Goal: Task Accomplishment & Management: Complete application form

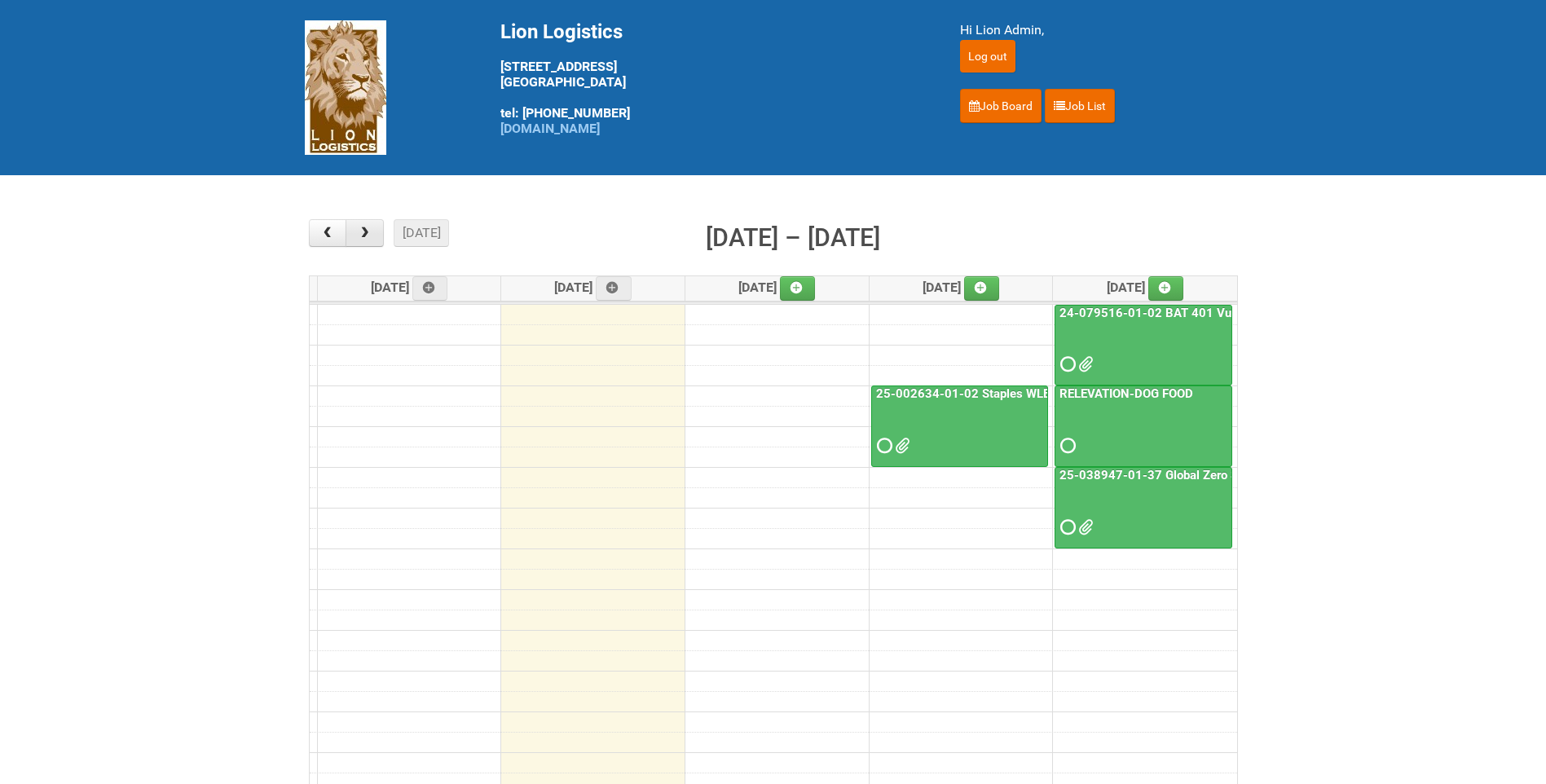
click at [359, 229] on span "button" at bounding box center [364, 233] width 16 height 13
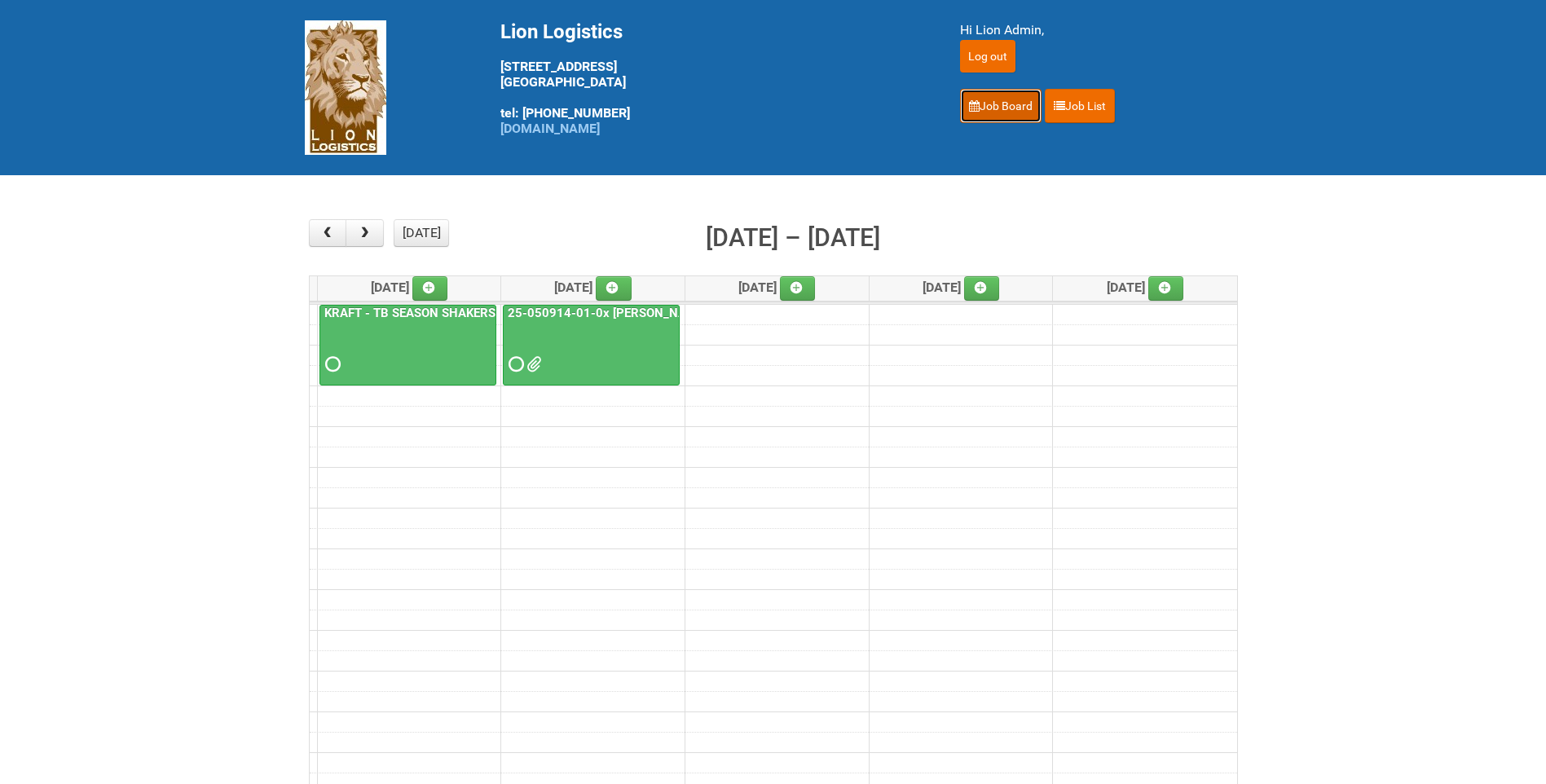
click at [1011, 103] on link "Job Board" at bounding box center [1001, 106] width 82 height 34
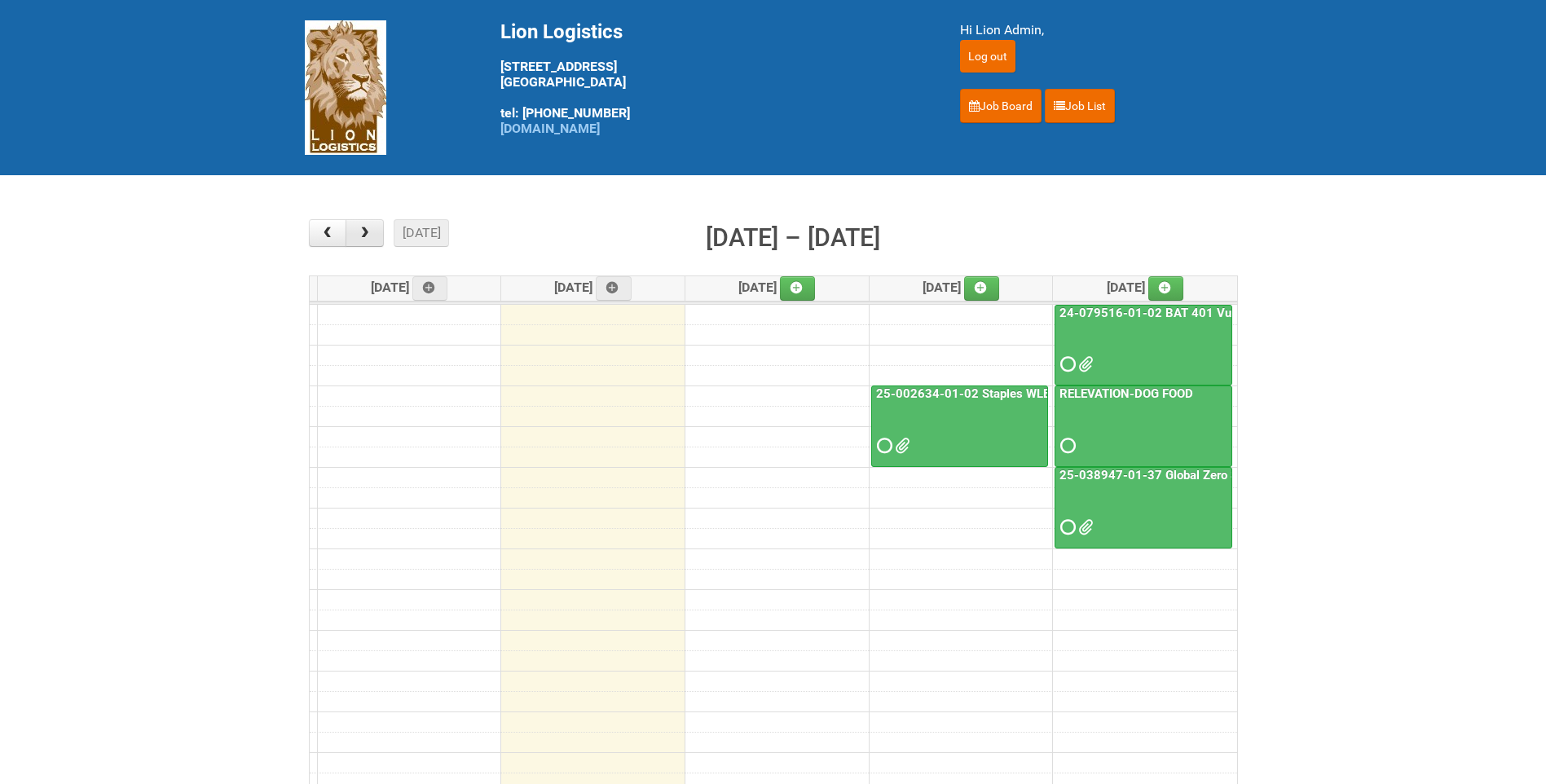
click at [367, 235] on span "button" at bounding box center [364, 233] width 16 height 13
click at [986, 290] on icon at bounding box center [980, 287] width 11 height 11
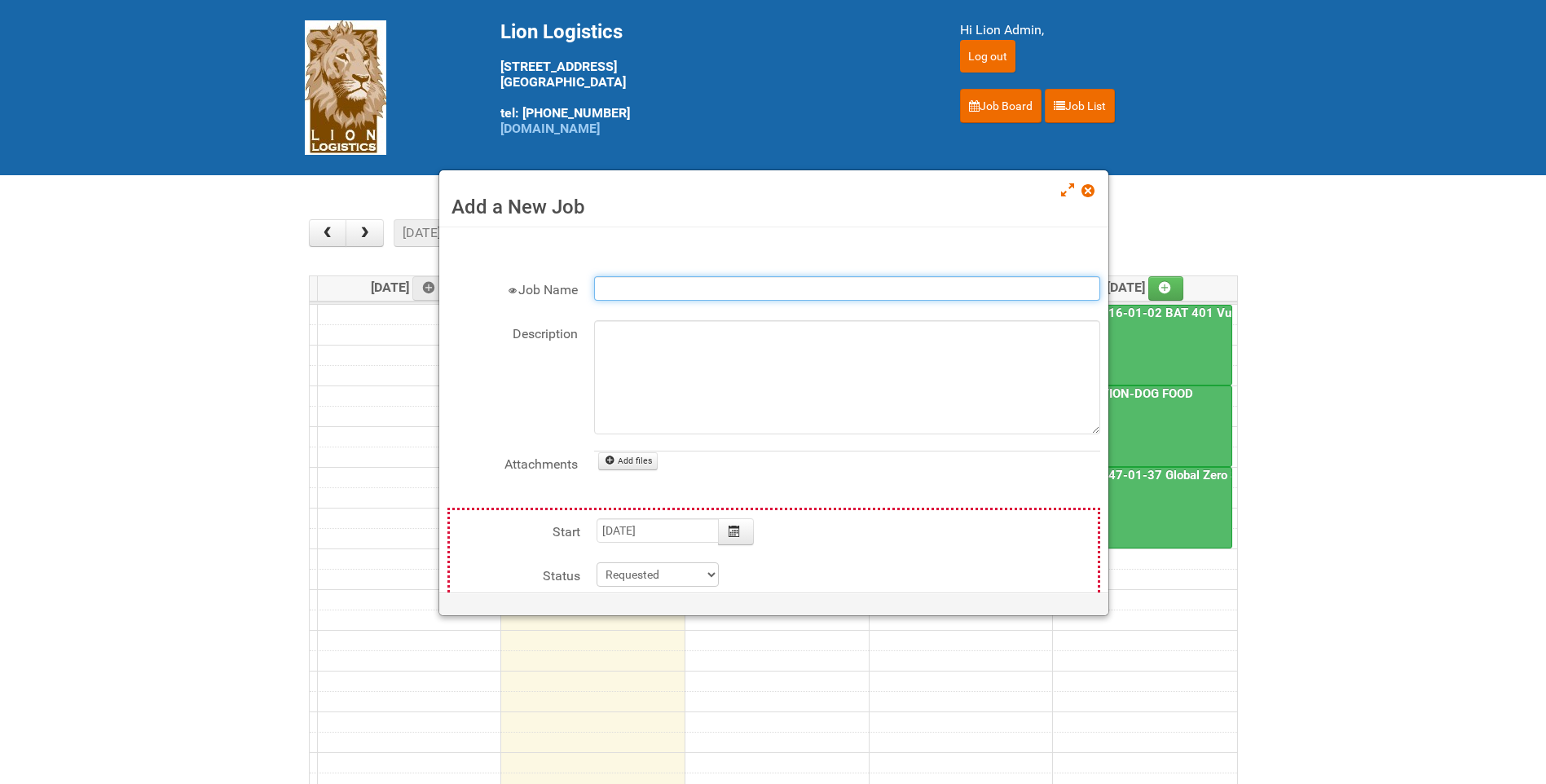
click at [718, 294] on input "Job Name" at bounding box center [846, 288] width 506 height 24
type input "b"
type input "Buzzback [MEDICAL_DATA]"
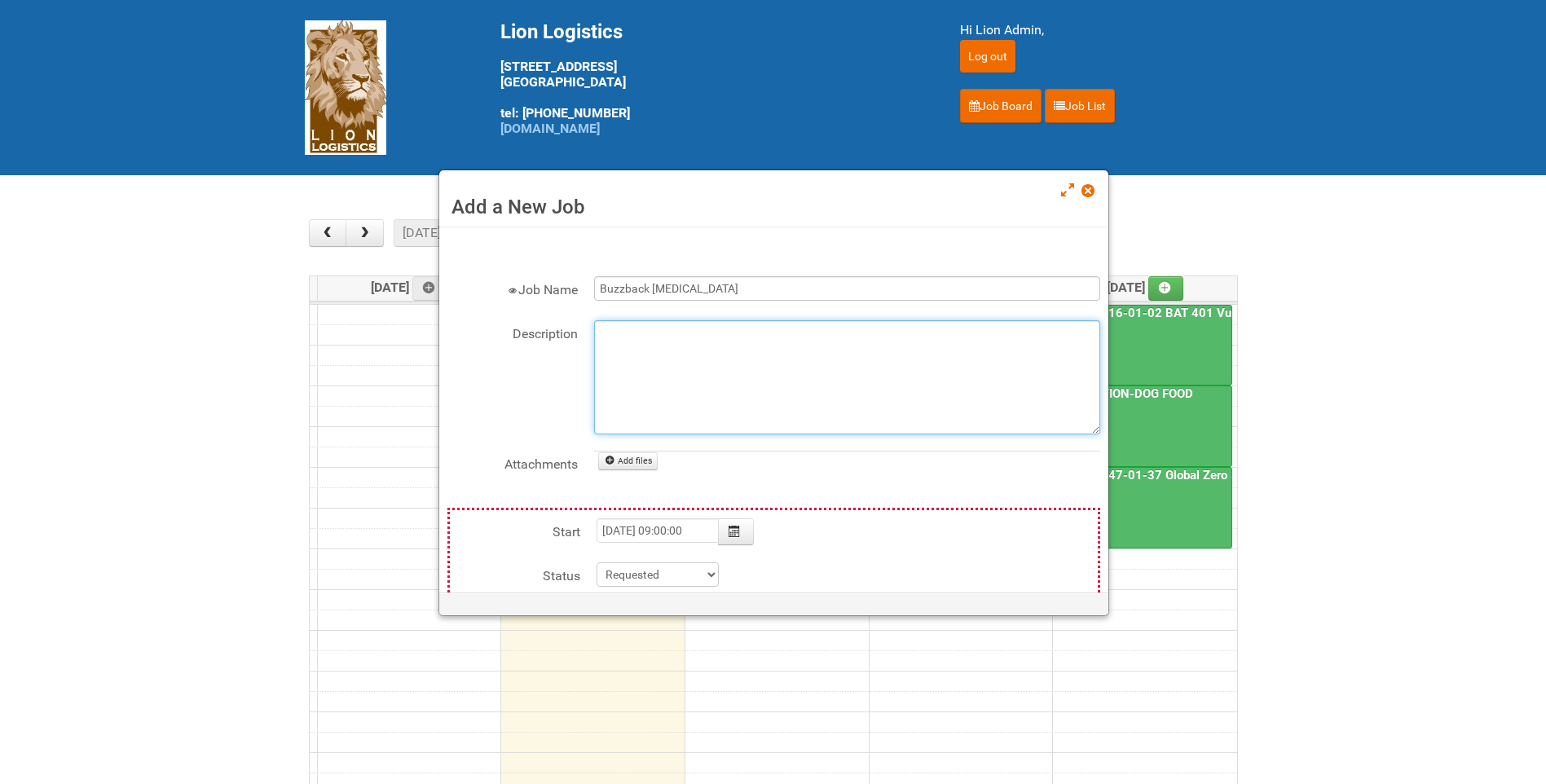
type input "[DATE]"
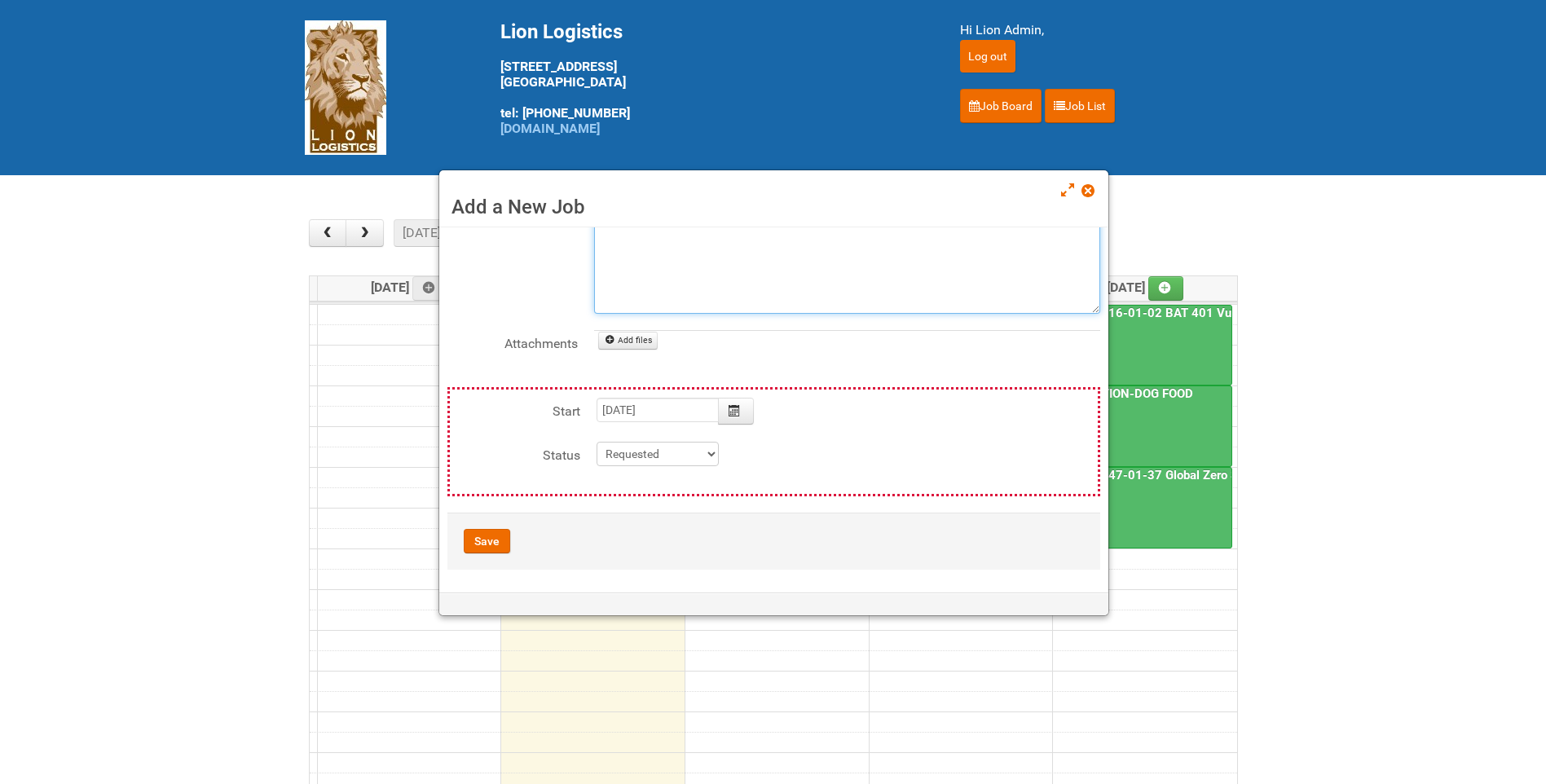
scroll to position [123, 0]
type textarea "175 use first / use second"
click at [489, 540] on button "Save" at bounding box center [487, 539] width 46 height 24
type input "[DATE] 09:00:00"
